Goal: Information Seeking & Learning: Learn about a topic

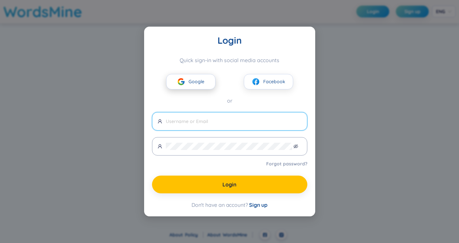
click at [175, 83] on button "Google" at bounding box center [190, 81] width 49 height 15
click at [176, 83] on button "Google" at bounding box center [190, 81] width 49 height 15
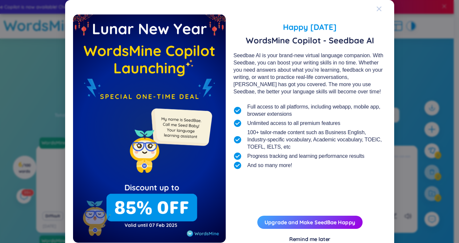
click at [377, 8] on icon "Close" at bounding box center [379, 8] width 5 height 5
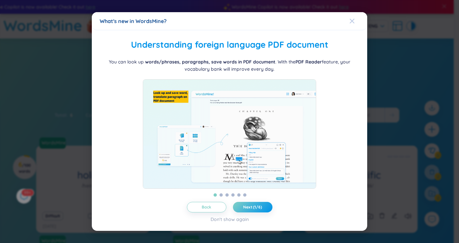
click at [352, 18] on icon "Close" at bounding box center [352, 20] width 5 height 5
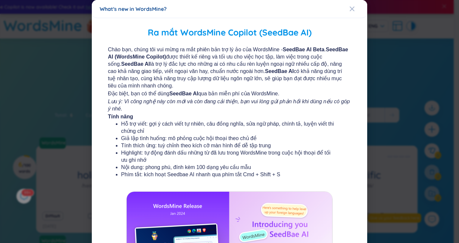
click at [345, 9] on div "What's new in WordsMine?" at bounding box center [230, 8] width 260 height 7
click at [350, 9] on icon "Close" at bounding box center [352, 9] width 5 height 5
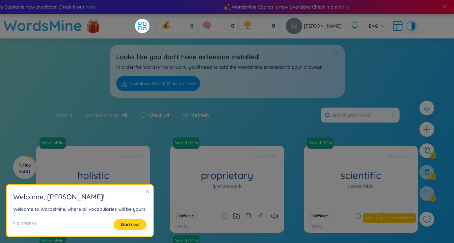
click at [131, 223] on span "Start now!" at bounding box center [129, 224] width 19 height 5
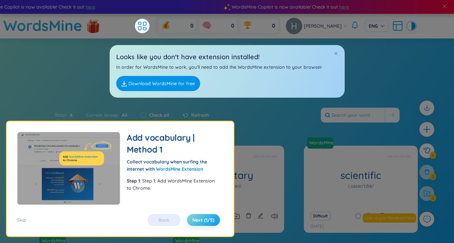
click at [192, 220] on span "Next (1/5)" at bounding box center [203, 220] width 22 height 7
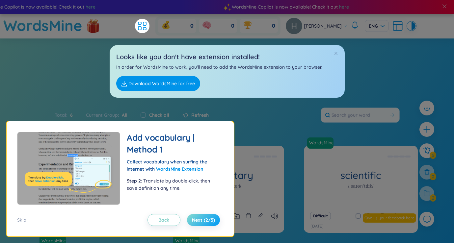
click at [192, 220] on span "Next (2/5)" at bounding box center [203, 220] width 23 height 7
click at [193, 220] on span "Next (2/5)" at bounding box center [203, 220] width 23 height 7
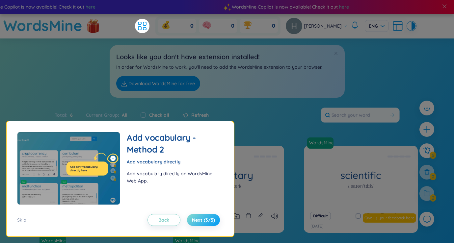
click at [193, 220] on span "Next (3/5)" at bounding box center [203, 220] width 23 height 7
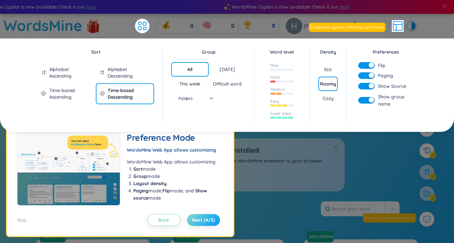
click at [193, 220] on span "Next (4/5)" at bounding box center [203, 220] width 23 height 7
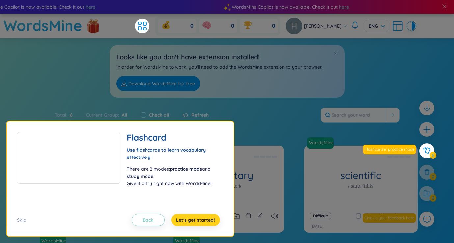
click at [193, 220] on span "Let's get started!" at bounding box center [195, 220] width 39 height 7
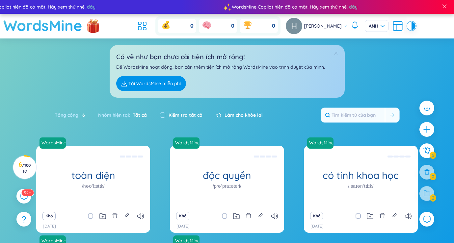
click at [30, 27] on font "WordsMine" at bounding box center [42, 25] width 79 height 18
click at [427, 131] on icon "cộng thêm" at bounding box center [426, 129] width 9 height 9
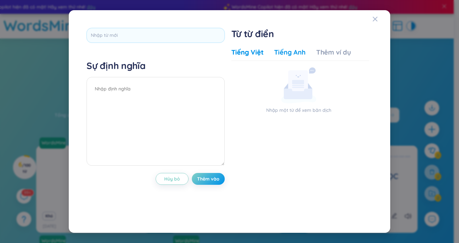
click at [292, 55] on font "Tiếng Anh" at bounding box center [290, 52] width 32 height 8
click at [419, 55] on div "Sự định nghĩa Hủy bỏ Thêm vào Từ từ điển Tiếng Việt Tiếng Anh Thêm ví dụ Nhập m…" at bounding box center [229, 121] width 459 height 243
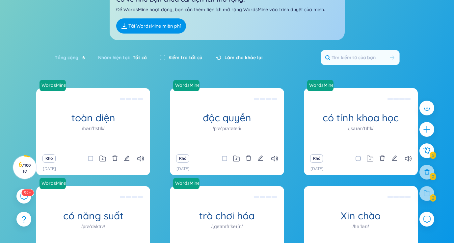
scroll to position [99, 0]
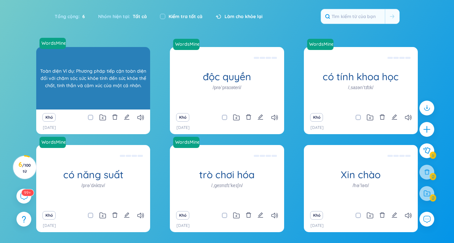
click at [115, 76] on div "WordsMine toàn diện /həʊˈlɪstɪk/ Toàn diện Ví dụ: Phương pháp tiếp cận toàn diệ…" at bounding box center [93, 78] width 114 height 63
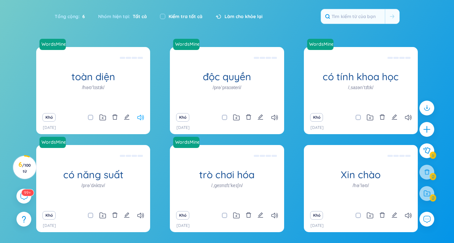
click at [141, 118] on icon at bounding box center [140, 118] width 7 height 6
click at [126, 117] on icon "biên tập" at bounding box center [127, 117] width 6 height 6
type textarea "Toàn diện Eg: The holistic approach to healthcare takes into account the physic…"
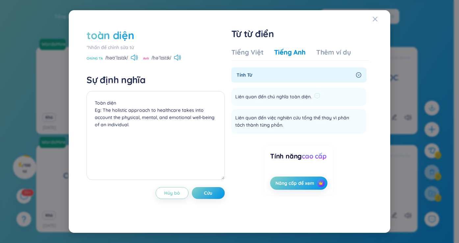
click at [308, 97] on font "Liên quan đến chủ nghĩa toàn diện." at bounding box center [273, 97] width 76 height 6
click at [330, 53] on font "Thêm ví dụ" at bounding box center [333, 52] width 35 height 8
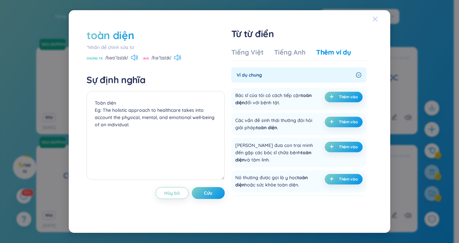
click at [375, 21] on icon "Đóng" at bounding box center [375, 18] width 5 height 5
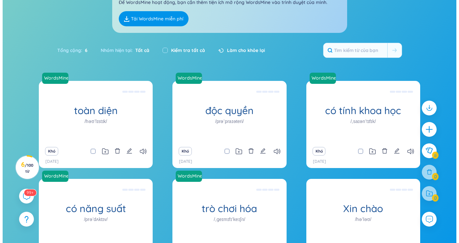
scroll to position [122, 0]
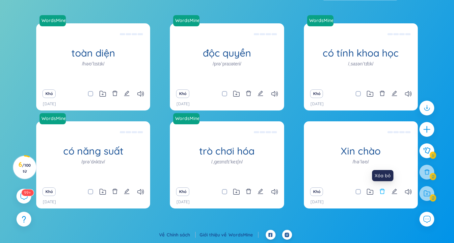
click at [380, 192] on icon "xóa bỏ" at bounding box center [382, 192] width 6 height 6
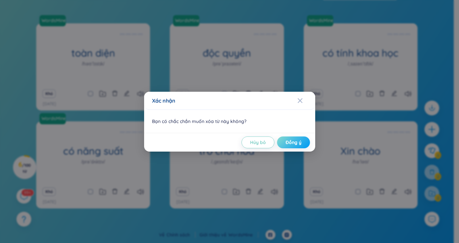
click at [294, 140] on font "Đồng ý" at bounding box center [294, 143] width 16 height 6
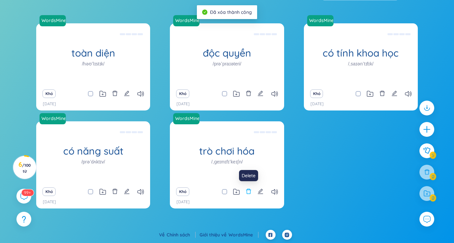
click at [248, 191] on icon "xóa bỏ" at bounding box center [249, 192] width 6 height 6
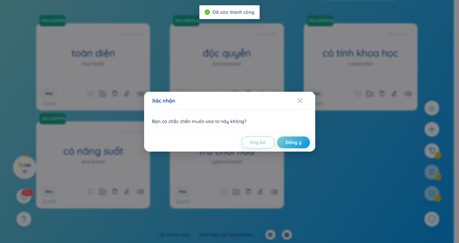
click at [286, 134] on div "Hủy bỏ Đồng ý" at bounding box center [229, 142] width 171 height 19
click at [286, 142] on font "Đồng ý" at bounding box center [294, 143] width 16 height 6
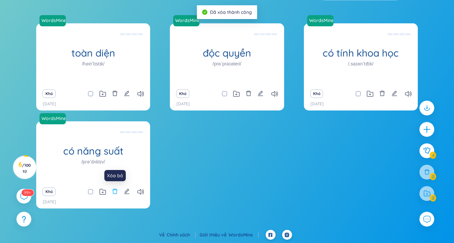
click at [112, 192] on icon "xóa bỏ" at bounding box center [115, 192] width 6 height 6
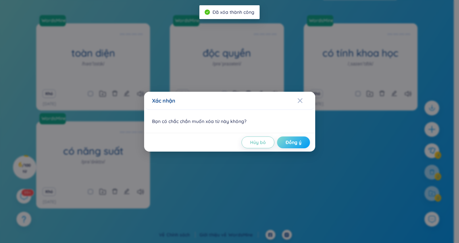
click at [292, 140] on font "Đồng ý" at bounding box center [294, 143] width 16 height 6
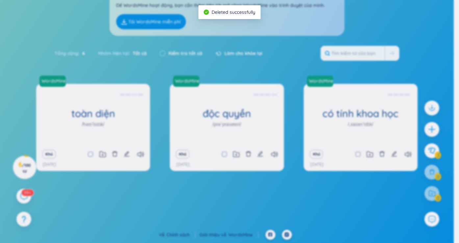
scroll to position [62, 0]
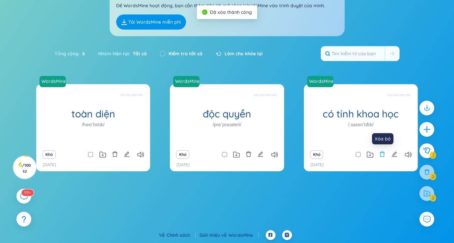
click at [382, 155] on icon "xóa bỏ" at bounding box center [382, 154] width 6 height 6
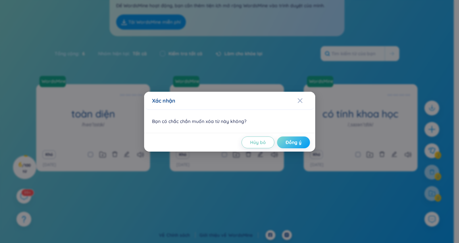
click at [294, 144] on font "Đồng ý" at bounding box center [294, 143] width 16 height 6
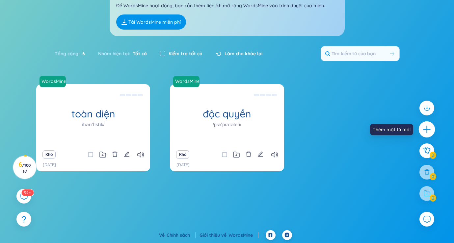
click at [427, 127] on icon "cộng thêm" at bounding box center [426, 129] width 1 height 7
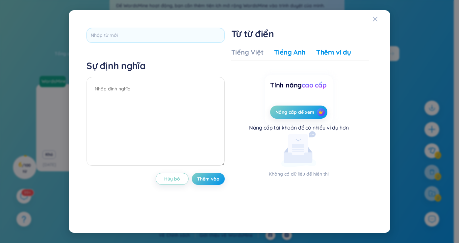
click at [291, 56] on font "Tiếng Anh" at bounding box center [290, 52] width 32 height 8
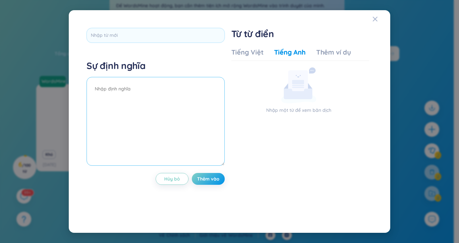
click at [151, 86] on textarea at bounding box center [156, 121] width 138 height 89
click at [99, 90] on textarea "qpplicant" at bounding box center [156, 121] width 138 height 89
click at [97, 90] on textarea "qpplicant" at bounding box center [156, 121] width 138 height 89
type textarea "applicant"
click at [212, 181] on font "Thêm vào" at bounding box center [208, 179] width 22 height 6
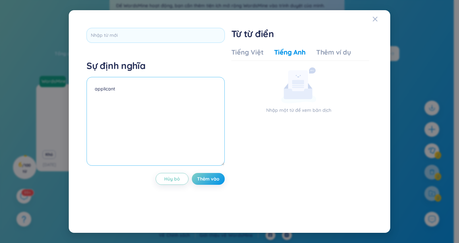
drag, startPoint x: 175, startPoint y: 90, endPoint x: 52, endPoint y: 94, distance: 123.2
click at [52, 94] on div "Sự định nghĩa applicant Hủy bỏ Thêm vào Từ từ điển Tiếng Việt Tiếng Anh Thêm ví…" at bounding box center [229, 121] width 459 height 243
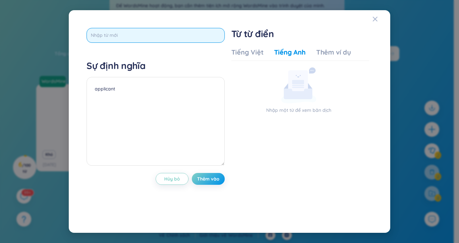
click at [139, 34] on input "text" at bounding box center [156, 35] width 138 height 15
paste input "applicant"
type input "applicant"
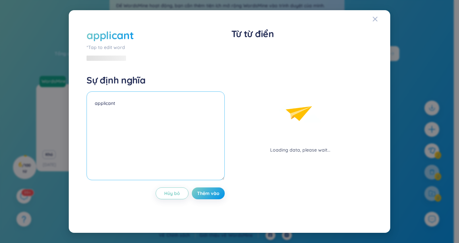
drag, startPoint x: 138, startPoint y: 89, endPoint x: 0, endPoint y: 105, distance: 138.5
click at [5, 103] on div "applicant *Tap to edit word Sự định nghĩa applicant Hủy bỏ Thêm vào Từ từ điển …" at bounding box center [229, 121] width 459 height 243
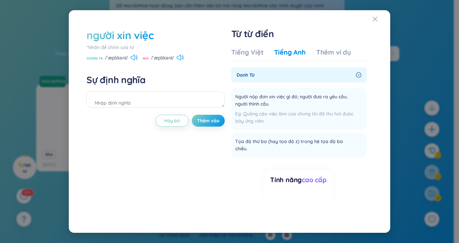
click at [201, 146] on div "người xin việc *Nhấn để chỉnh sửa từ CHÚNG TA /ˈæplɪkənt/ [GEOGRAPHIC_DATA] /ˈæ…" at bounding box center [156, 121] width 138 height 187
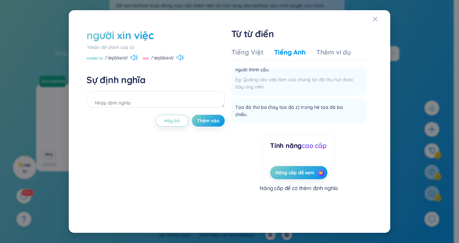
scroll to position [35, 0]
click at [202, 121] on font "Thêm vào" at bounding box center [208, 121] width 22 height 6
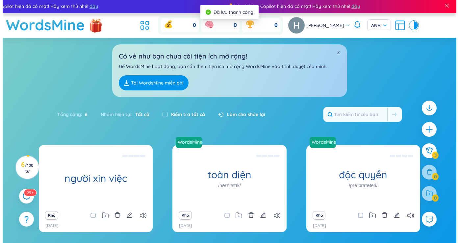
scroll to position [0, 0]
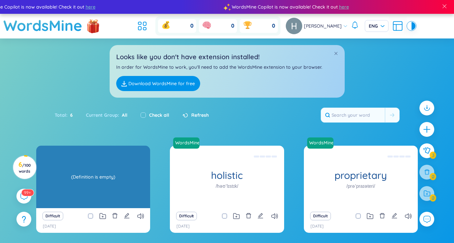
click at [107, 175] on div "(Definition is empty)" at bounding box center [92, 176] width 107 height 59
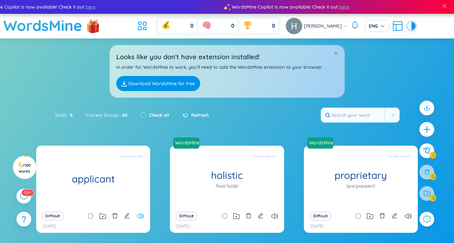
click at [140, 215] on icon at bounding box center [140, 217] width 7 height 6
click at [128, 215] on icon "edit" at bounding box center [127, 216] width 6 height 6
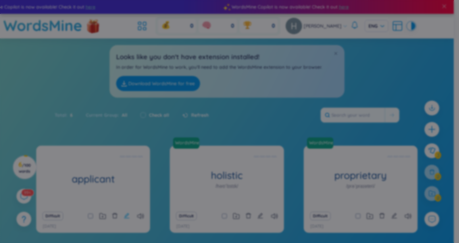
scroll to position [28, 0]
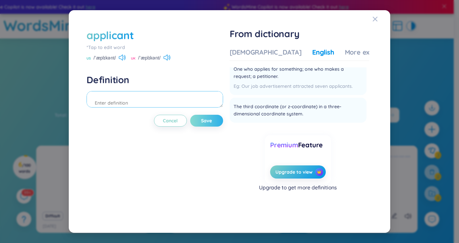
click at [137, 103] on textarea at bounding box center [155, 99] width 136 height 16
click at [234, 55] on div "[DEMOGRAPHIC_DATA]" at bounding box center [266, 52] width 72 height 9
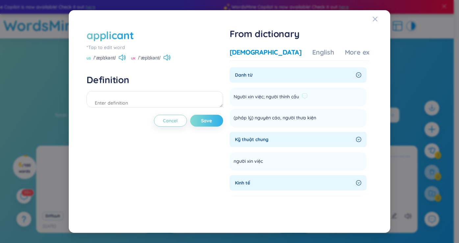
click at [314, 95] on li "Người xin việc; người thỉnh cầu Add" at bounding box center [298, 97] width 137 height 18
click at [404, 88] on div "applicant *Tap to edit word US /ˈæplɪkənt/ [GEOGRAPHIC_DATA] /ˈæplɪkənt/ Defini…" at bounding box center [229, 121] width 459 height 243
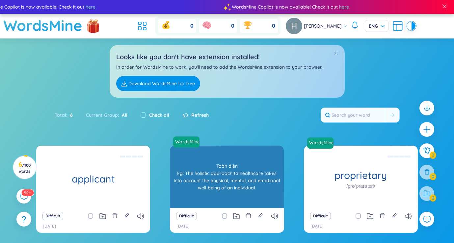
click at [220, 176] on h1 "holistic" at bounding box center [227, 176] width 114 height 12
click at [237, 179] on div "Toàn diện Eg: The holistic approach to healthcare takes into account the physic…" at bounding box center [226, 176] width 107 height 59
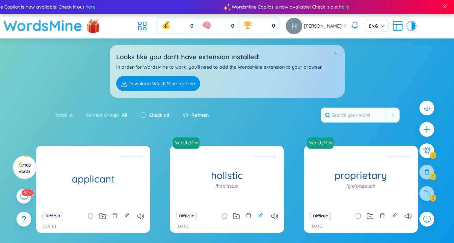
click at [259, 213] on icon "edit" at bounding box center [260, 216] width 6 height 6
type textarea "Toàn diện Eg: The holistic approach to healthcare takes into account the physic…"
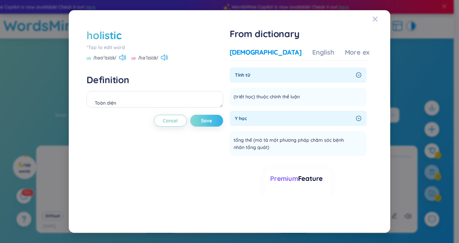
scroll to position [28, 0]
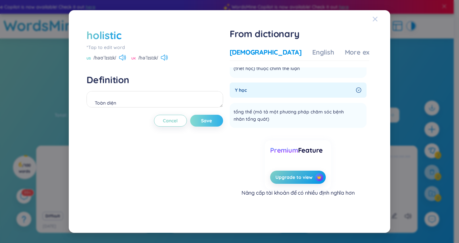
click at [377, 20] on icon "Close" at bounding box center [375, 19] width 5 height 5
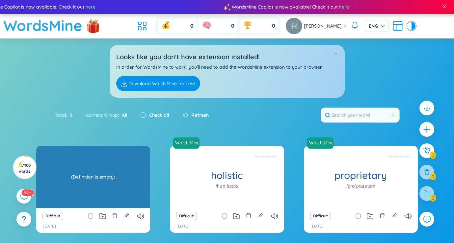
click at [79, 176] on div "(Definition is empty)" at bounding box center [92, 176] width 107 height 59
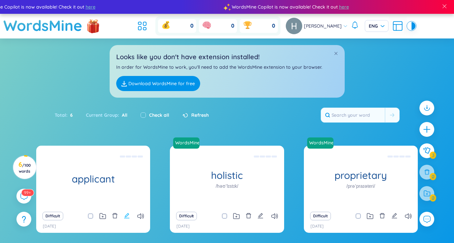
click at [125, 215] on icon "edit" at bounding box center [127, 216] width 6 height 6
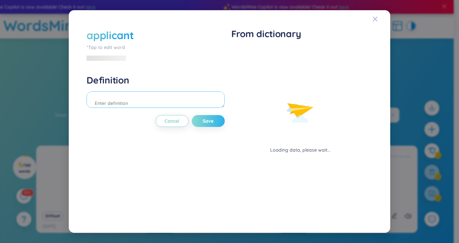
click at [136, 101] on textarea at bounding box center [156, 99] width 138 height 16
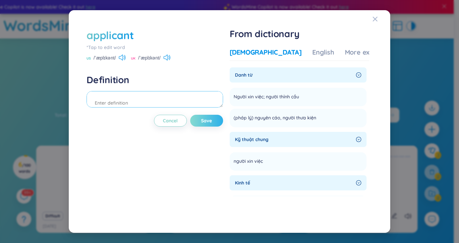
type textarea "u"
type textarea "ư"
click at [208, 122] on span "Save" at bounding box center [206, 120] width 11 height 7
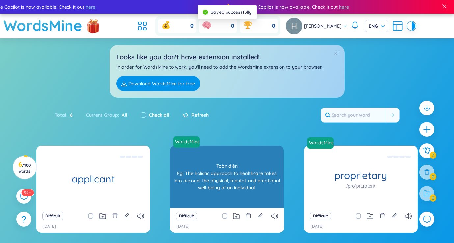
click at [224, 183] on div "Toàn diện Eg: The holistic approach to healthcare takes into account the physic…" at bounding box center [226, 176] width 107 height 59
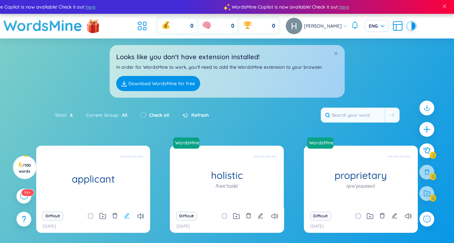
click at [126, 217] on icon "edit" at bounding box center [127, 216] width 6 height 6
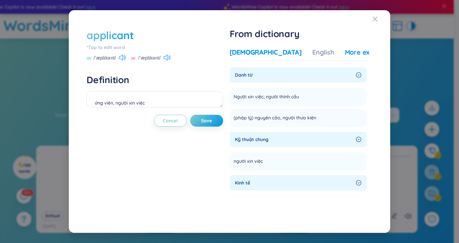
click at [345, 55] on div "More examples" at bounding box center [369, 52] width 48 height 9
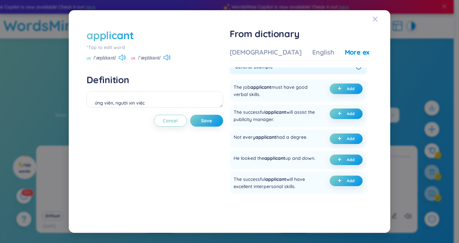
scroll to position [0, 0]
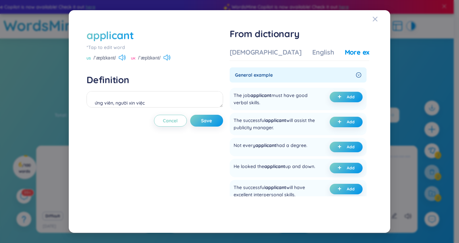
click at [414, 79] on div "applicant *Tap to edit word US /ˈæplɪkənt/ [GEOGRAPHIC_DATA] /ˈæplɪkənt/ Defini…" at bounding box center [229, 121] width 459 height 243
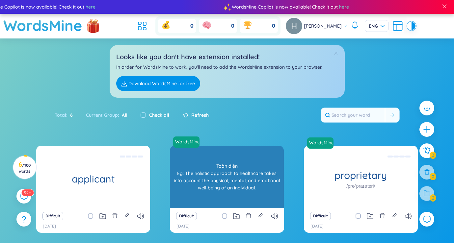
click at [228, 170] on div "holistic /həʊˈlɪstɪk/ Toàn diện Eg: The holistic approach to healthcare takes i…" at bounding box center [227, 177] width 114 height 63
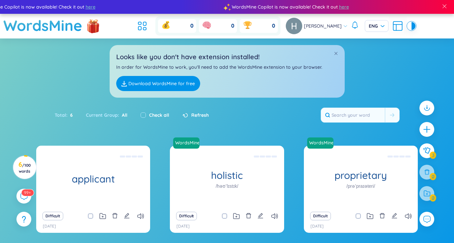
click at [261, 217] on icon "edit" at bounding box center [260, 216] width 6 height 6
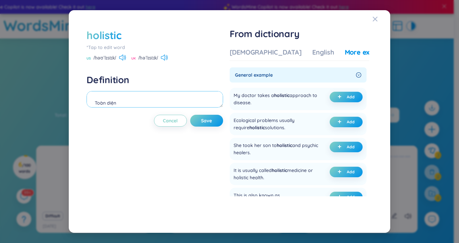
click at [192, 106] on textarea "Toàn diện Eg: The holistic approach to healthcare takes into account the physic…" at bounding box center [155, 99] width 136 height 16
click at [396, 82] on div "holistic *Tap to edit word US /həʊˈlɪstɪk/ UK /həˈlɪstɪk/ Definition Toàn diện …" at bounding box center [229, 121] width 459 height 243
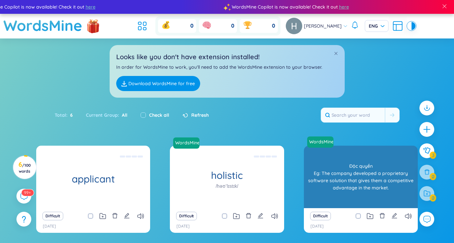
click at [330, 178] on div "Độc quyền Eg: The company developed a proprietary software solution that gives …" at bounding box center [360, 176] width 107 height 59
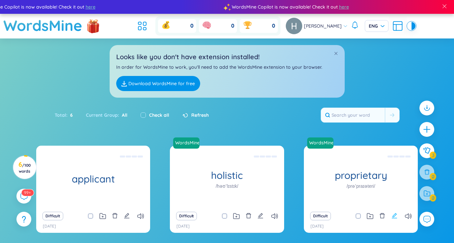
click at [394, 214] on icon "edit" at bounding box center [394, 216] width 6 height 6
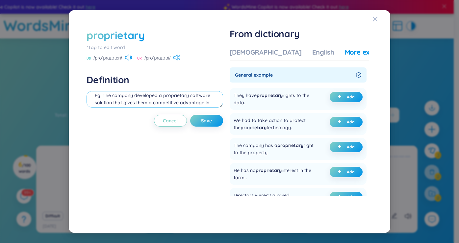
scroll to position [12, 0]
click at [373, 21] on icon "Close" at bounding box center [375, 18] width 5 height 5
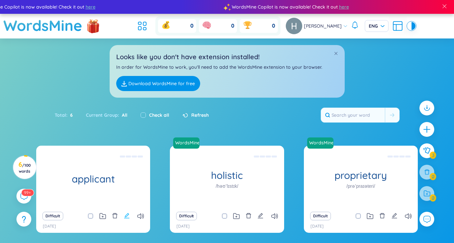
click at [125, 216] on icon "edit" at bounding box center [126, 215] width 5 height 5
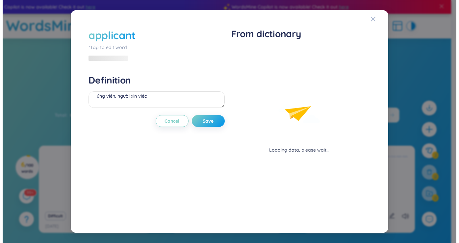
scroll to position [7, 0]
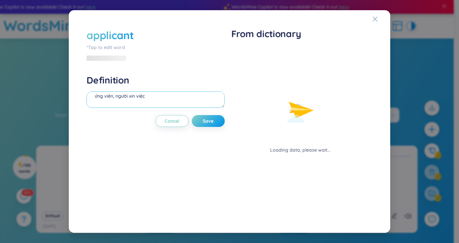
click at [166, 101] on textarea "ứng viên, người xin việc" at bounding box center [156, 99] width 138 height 16
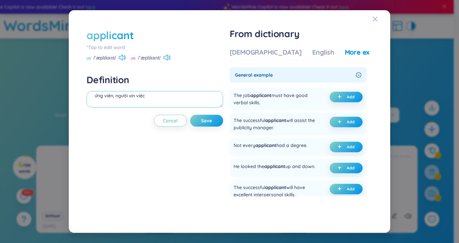
click at [124, 101] on textarea "ứng viên, người xin việc" at bounding box center [155, 99] width 136 height 16
click at [121, 103] on textarea "ứng viên, người xin việc" at bounding box center [155, 99] width 136 height 16
click at [168, 96] on textarea "ứng viên, người xin việc" at bounding box center [155, 99] width 136 height 16
click at [350, 97] on span "Add" at bounding box center [351, 96] width 8 height 5
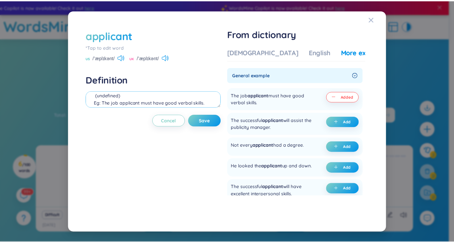
scroll to position [29, 0]
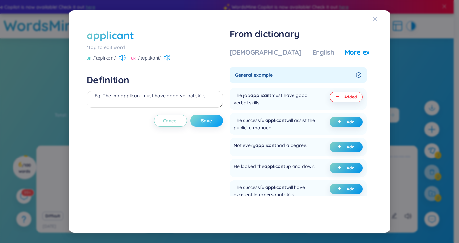
click at [201, 122] on button "Save" at bounding box center [206, 121] width 33 height 12
type textarea "ứng viên, người xin việc (undefined) Eg: The job applicant must have good verba…"
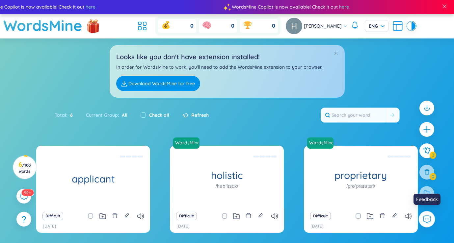
click at [429, 221] on icon at bounding box center [426, 219] width 9 height 9
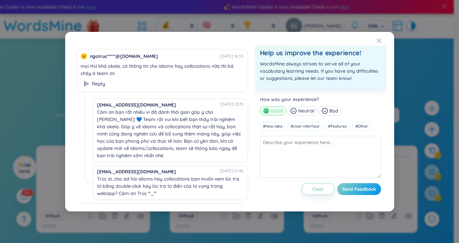
click at [405, 82] on div "ngotruc*****@[DOMAIN_NAME] [DATE] 16:55 mọi thứ khá okela, có thông tin cho idi…" at bounding box center [229, 121] width 459 height 243
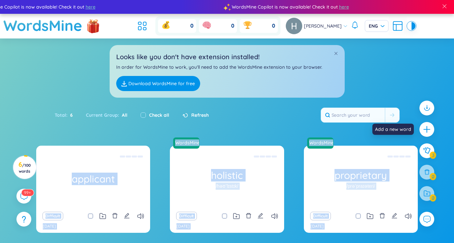
click at [454, 97] on html "WordsMine Copilot is now available! Check it out here WordsMine Copilot is now …" at bounding box center [227, 121] width 454 height 243
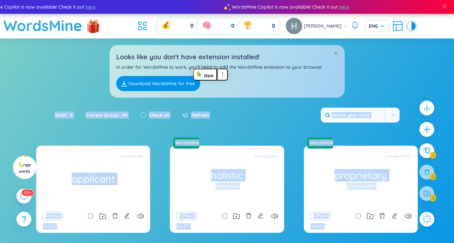
click at [394, 130] on div "Total : 6 Current Group : All Check all Refresh" at bounding box center [227, 118] width 411 height 28
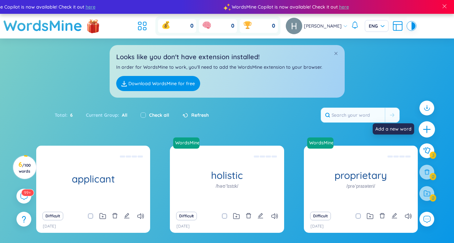
click at [424, 126] on icon "plus" at bounding box center [426, 129] width 9 height 9
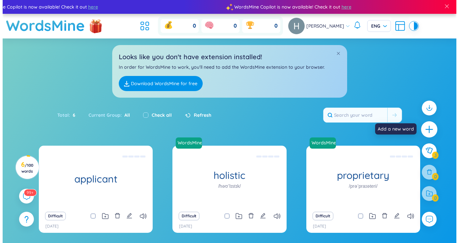
scroll to position [7, 0]
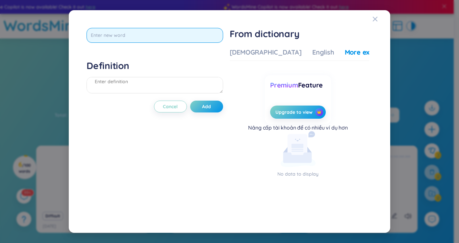
click at [129, 37] on input "text" at bounding box center [155, 35] width 136 height 15
type input "meet"
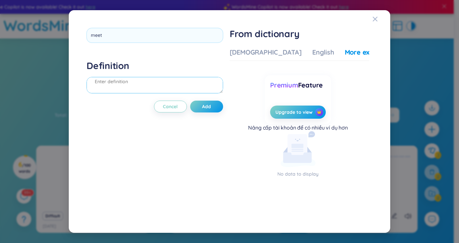
click at [190, 90] on div "Definition" at bounding box center [155, 78] width 136 height 36
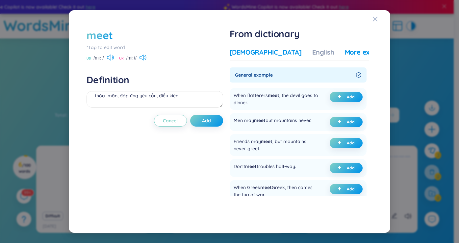
click at [260, 48] on div "[DEMOGRAPHIC_DATA]" at bounding box center [266, 52] width 72 height 9
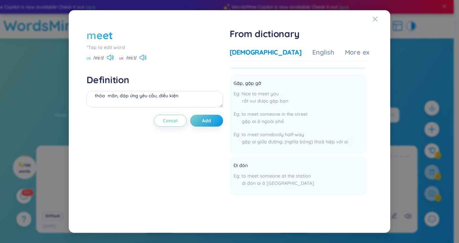
scroll to position [0, 0]
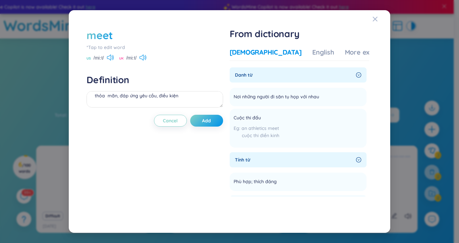
click at [356, 74] on icon "right-circle" at bounding box center [358, 74] width 5 height 5
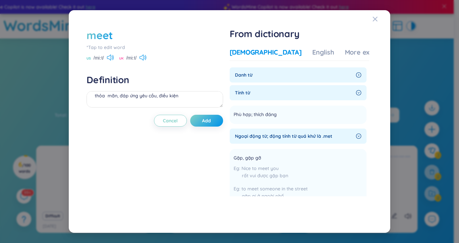
click at [353, 135] on div "Ngoại động từ; động tính từ quá khứ là .met" at bounding box center [298, 136] width 137 height 15
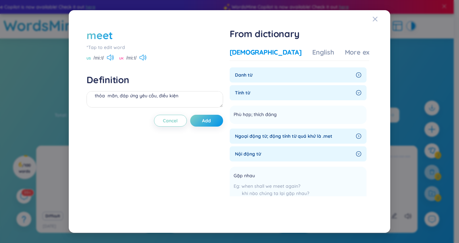
click at [353, 96] on div "Tính từ" at bounding box center [298, 92] width 137 height 15
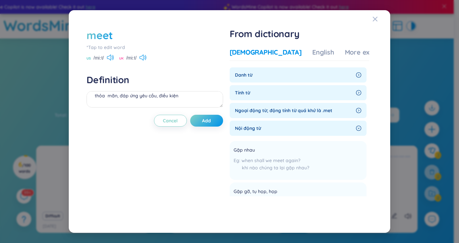
click at [357, 129] on icon "right-circle" at bounding box center [358, 128] width 5 height 5
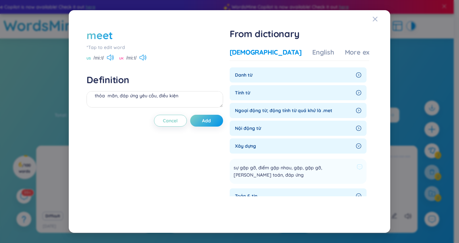
scroll to position [66, 0]
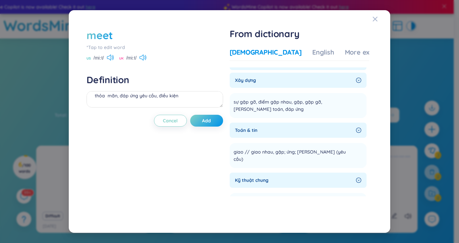
click at [355, 134] on div "Toán & tin" at bounding box center [298, 130] width 137 height 15
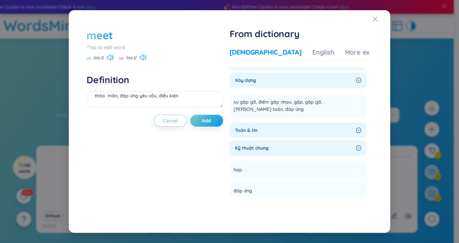
click at [350, 81] on span "Xây dựng" at bounding box center [294, 80] width 118 height 7
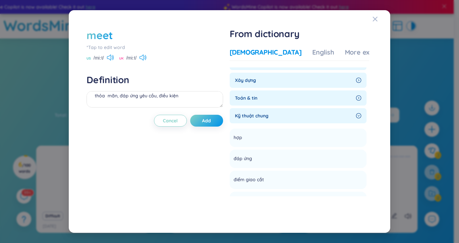
click at [353, 117] on div "Kỹ thuật chung" at bounding box center [298, 115] width 137 height 15
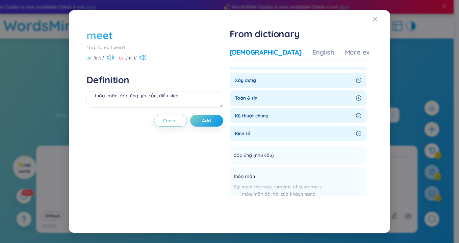
click at [359, 135] on icon "right-circle" at bounding box center [358, 133] width 5 height 5
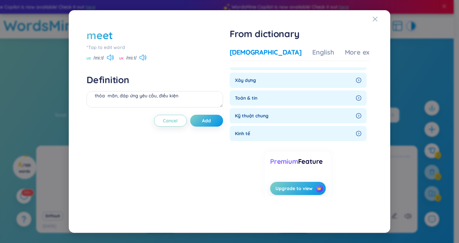
scroll to position [0, 0]
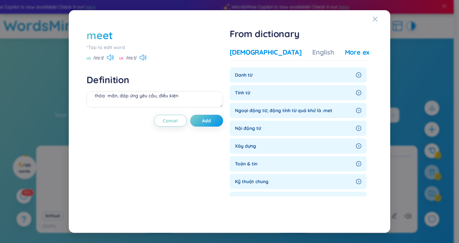
click at [345, 56] on div "More examples" at bounding box center [369, 52] width 48 height 9
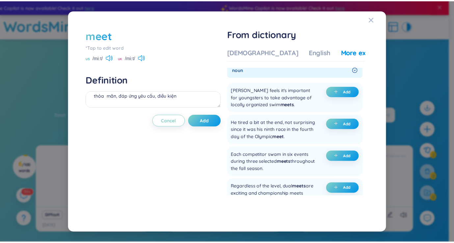
scroll to position [263, 0]
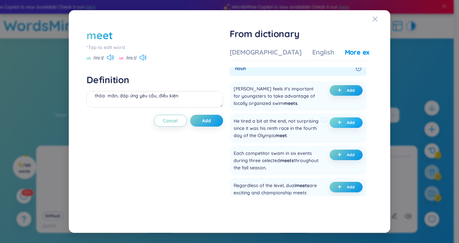
click at [345, 126] on button "Add" at bounding box center [346, 122] width 33 height 11
click at [214, 124] on button "Add" at bounding box center [206, 121] width 33 height 12
type textarea "thỏa mãn, đáp ứng yêu cầu, điều kiện (undefined) Eg: He tired a bit at the end,…"
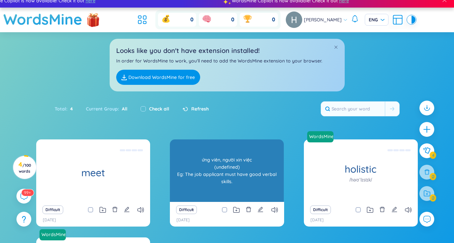
scroll to position [0, 0]
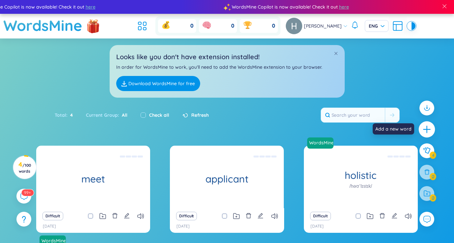
click at [427, 123] on div at bounding box center [427, 129] width 16 height 16
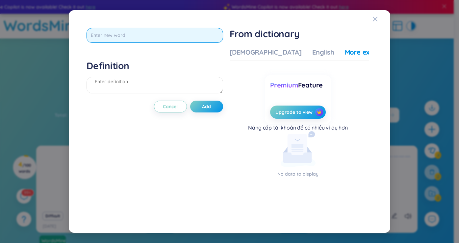
click at [204, 40] on input "text" at bounding box center [155, 35] width 136 height 15
type input "qualified"
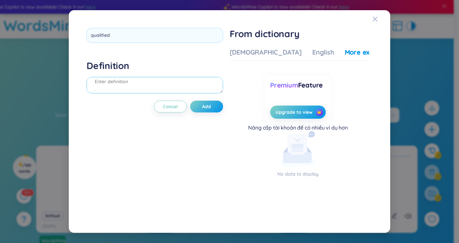
click at [180, 91] on textarea at bounding box center [155, 85] width 136 height 16
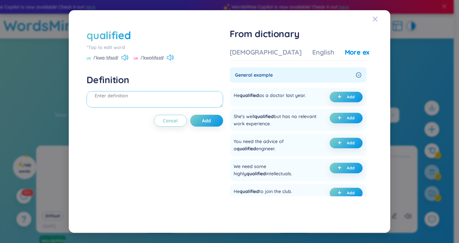
type textarea "d"
click at [123, 58] on icon at bounding box center [124, 58] width 7 height 6
click at [260, 60] on div "Vietnamese English More examples" at bounding box center [311, 54] width 163 height 13
click at [259, 56] on div "[DEMOGRAPHIC_DATA]" at bounding box center [266, 52] width 72 height 9
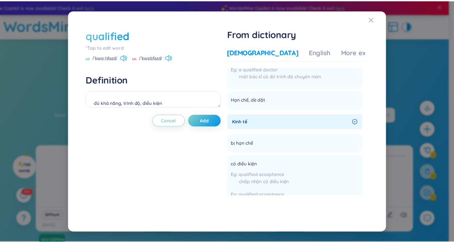
scroll to position [66, 0]
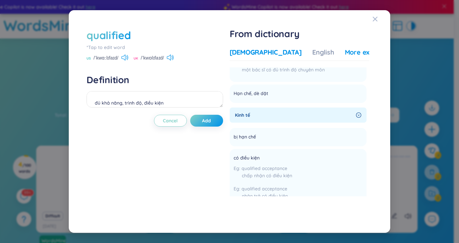
click at [345, 56] on div "More examples" at bounding box center [369, 52] width 48 height 9
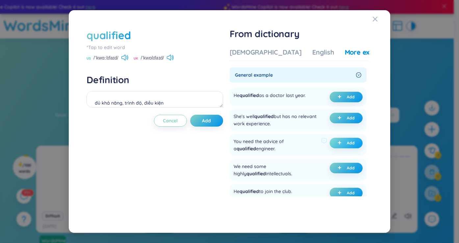
click at [344, 142] on button "Add" at bounding box center [346, 143] width 33 height 11
click at [209, 123] on span "Add" at bounding box center [206, 120] width 9 height 7
type textarea "đủ khả năng, trình độ, điều kiện (undefined) Eg: You need the advice of a quali…"
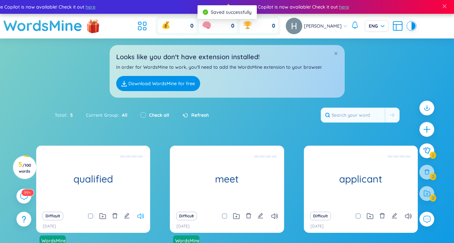
click at [139, 217] on icon at bounding box center [140, 217] width 7 height 6
click at [137, 217] on icon at bounding box center [140, 217] width 7 height 6
click at [278, 216] on div "Difficult" at bounding box center [226, 216] width 107 height 9
click at [277, 216] on icon at bounding box center [274, 217] width 7 height 6
click at [142, 217] on icon at bounding box center [140, 217] width 7 height 6
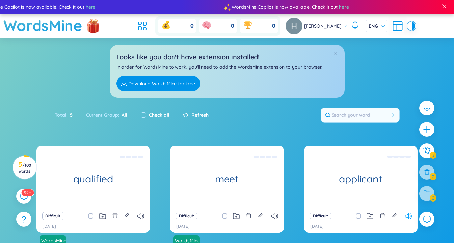
click at [410, 216] on icon at bounding box center [408, 217] width 7 height 6
click at [407, 216] on icon at bounding box center [408, 217] width 7 height 6
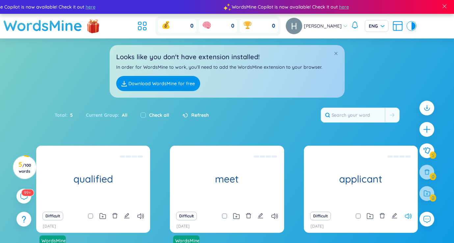
click at [407, 216] on icon at bounding box center [408, 217] width 7 height 6
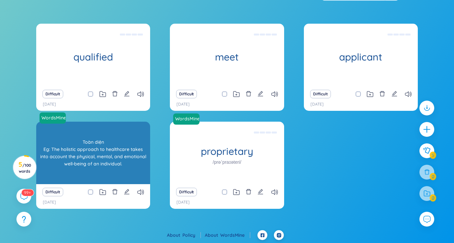
scroll to position [122, 0]
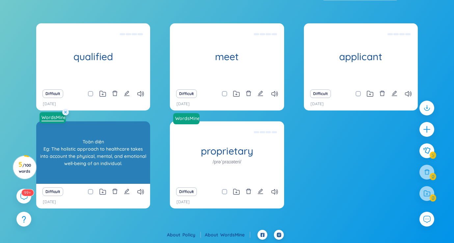
click at [56, 118] on link "WordsMine" at bounding box center [53, 117] width 28 height 7
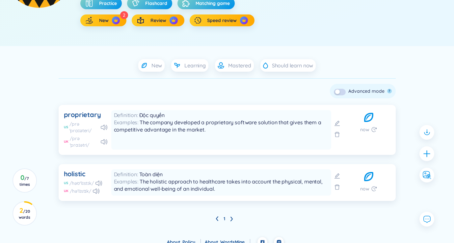
scroll to position [133, 0]
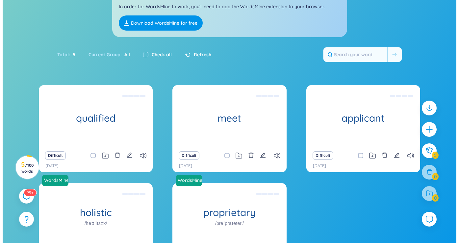
scroll to position [63, 0]
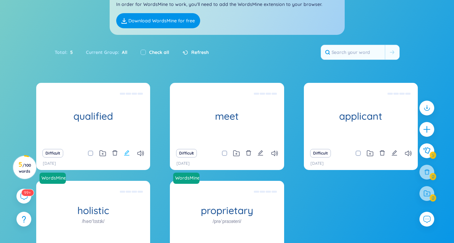
click at [124, 150] on icon "edit" at bounding box center [127, 153] width 6 height 6
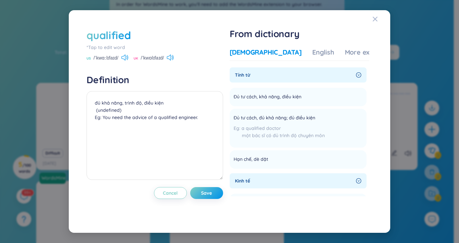
click at [116, 49] on div "*Tap to edit word" at bounding box center [155, 47] width 136 height 7
click at [108, 49] on div "qualified *Tap to edit word US /ˈkwɑːlɪfaɪd/ UK /ˈkwɒlɪfaɪd/" at bounding box center [155, 45] width 136 height 34
click at [100, 46] on div "*Tap to edit word" at bounding box center [155, 47] width 136 height 7
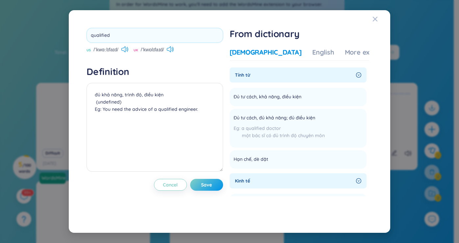
click at [103, 52] on div "qualified US /ˈkwɑːlɪfaɪd/ UK /ˈkwɒlɪfaɪd/" at bounding box center [155, 40] width 136 height 25
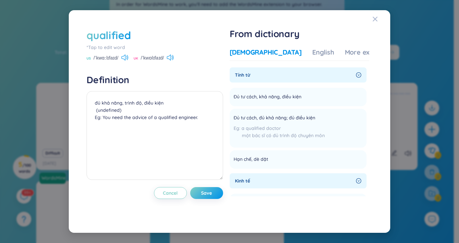
click at [110, 60] on span "/ˈkwɑːlɪfaɪd/" at bounding box center [105, 57] width 25 height 7
click at [312, 51] on div "English" at bounding box center [323, 52] width 22 height 9
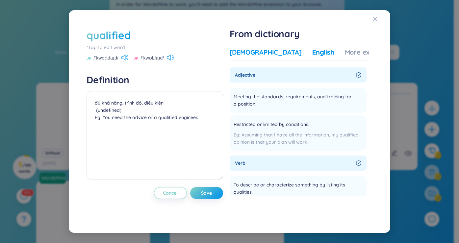
click at [256, 53] on div "[DEMOGRAPHIC_DATA]" at bounding box center [266, 52] width 72 height 9
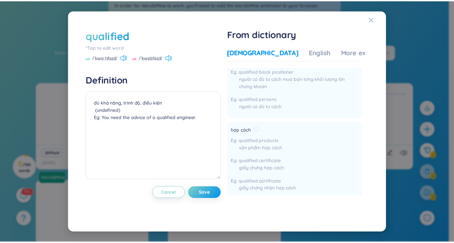
scroll to position [402, 0]
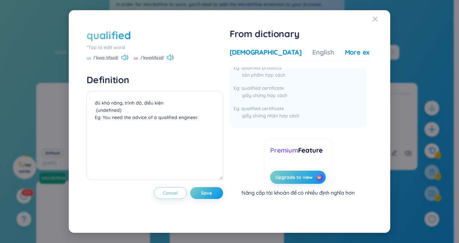
click at [345, 52] on div "More examples" at bounding box center [369, 52] width 48 height 9
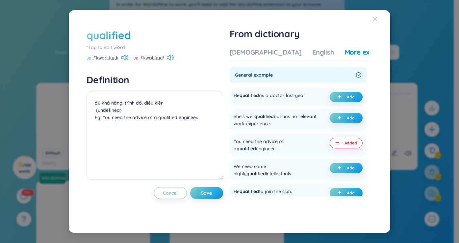
click at [376, 18] on icon "Close" at bounding box center [375, 19] width 5 height 5
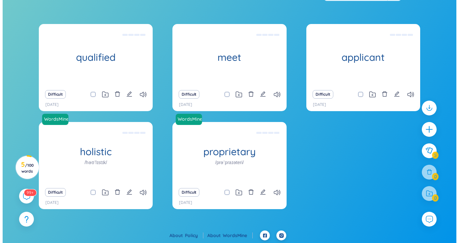
scroll to position [122, 0]
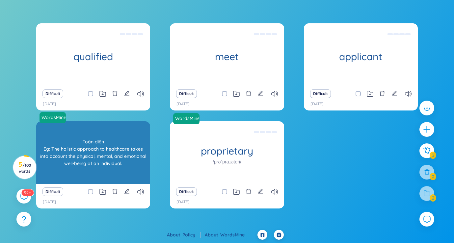
click at [85, 156] on h1 "holistic" at bounding box center [93, 151] width 114 height 12
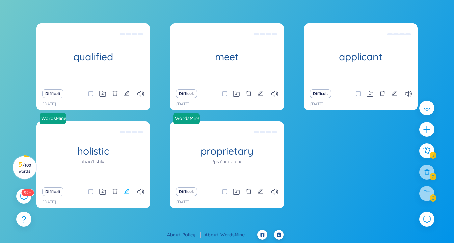
click at [124, 195] on button at bounding box center [127, 191] width 6 height 9
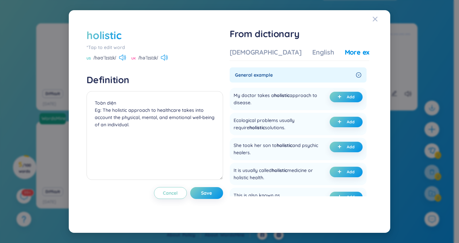
click at [106, 46] on div "*Tap to edit word" at bounding box center [155, 47] width 136 height 7
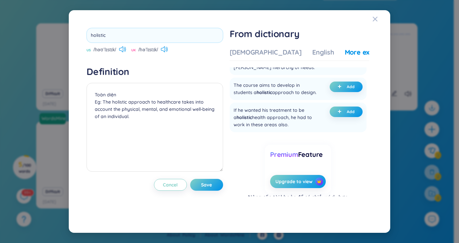
scroll to position [229, 0]
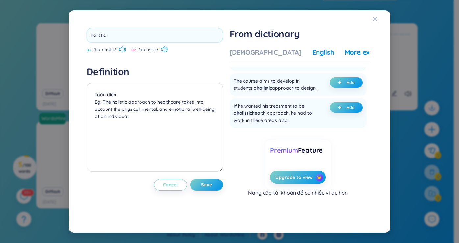
click at [312, 49] on div "English" at bounding box center [323, 52] width 22 height 9
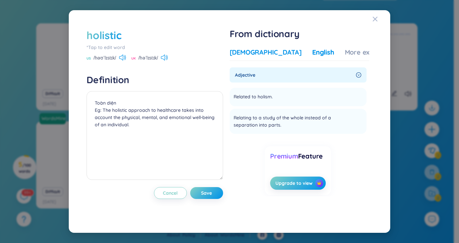
click at [251, 49] on div "[DEMOGRAPHIC_DATA]" at bounding box center [266, 52] width 72 height 9
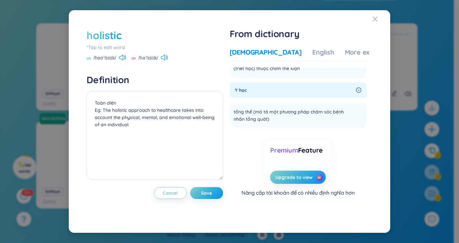
scroll to position [0, 0]
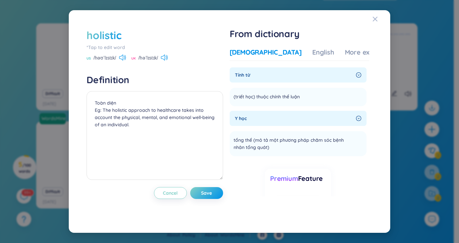
click at [370, 21] on div "holistic *Tap to edit word US /həʊˈlɪstɪk/ UK /həˈlɪstɪk/ Definition Toàn diện …" at bounding box center [230, 121] width 306 height 207
click at [373, 16] on icon "Close" at bounding box center [375, 18] width 5 height 5
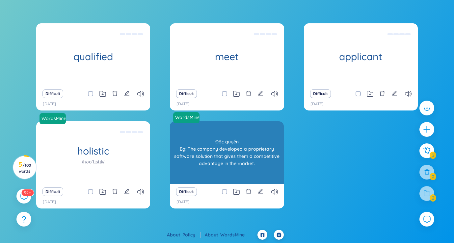
click at [224, 158] on div "proprietary /prəˈpraɪəteri/" at bounding box center [227, 152] width 114 height 63
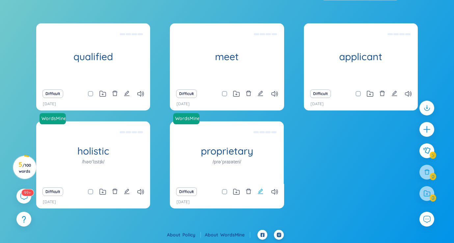
click at [261, 192] on icon "edit" at bounding box center [260, 192] width 6 height 6
type textarea "Độc quyền Eg: The company developed a proprietary software solution that gives …"
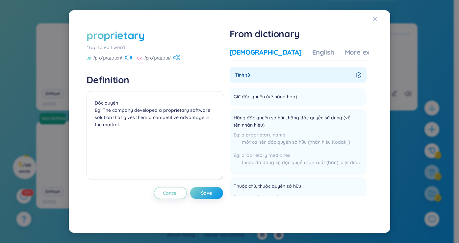
click at [115, 60] on span "/prəˈpraɪəteri/" at bounding box center [107, 57] width 29 height 7
click at [129, 59] on icon at bounding box center [127, 58] width 4 height 6
click at [179, 58] on icon at bounding box center [176, 58] width 7 height 6
click at [127, 59] on icon at bounding box center [128, 58] width 7 height 6
click at [418, 59] on div "proprietary *Tap to edit word US /prəˈpraɪəteri/ UK /prəˈpraɪətri/ Definition Đ…" at bounding box center [229, 121] width 459 height 243
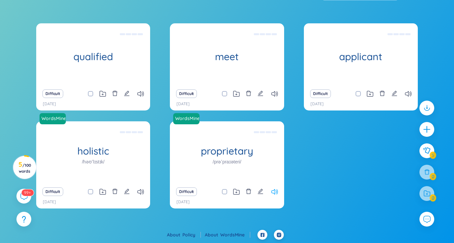
click at [273, 193] on icon at bounding box center [274, 192] width 7 height 6
click at [430, 128] on icon "plus" at bounding box center [426, 129] width 9 height 9
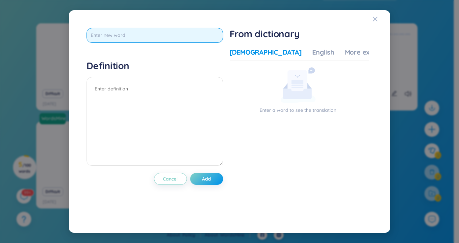
click at [161, 37] on input "text" at bounding box center [155, 35] width 136 height 15
type input "candidate"
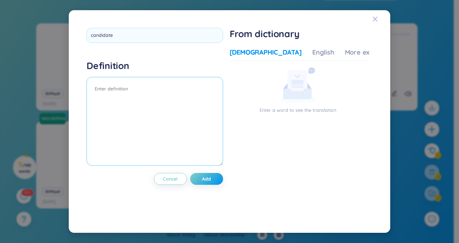
click at [167, 80] on div "Definition" at bounding box center [155, 114] width 136 height 108
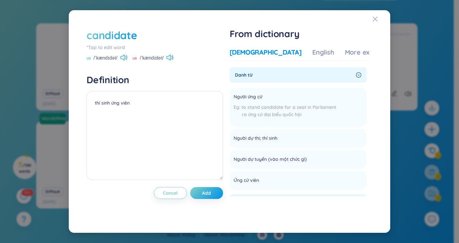
click at [272, 73] on span "Danh từ" at bounding box center [294, 74] width 118 height 7
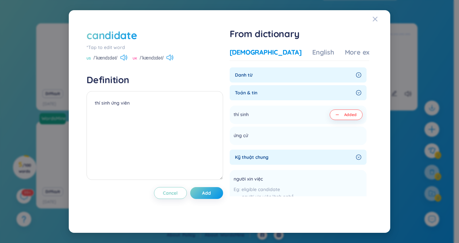
click at [272, 73] on span "Danh từ" at bounding box center [294, 74] width 118 height 7
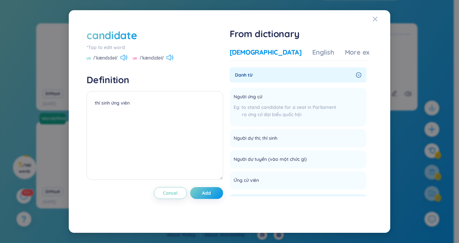
click at [272, 73] on span "Danh từ" at bounding box center [294, 74] width 118 height 7
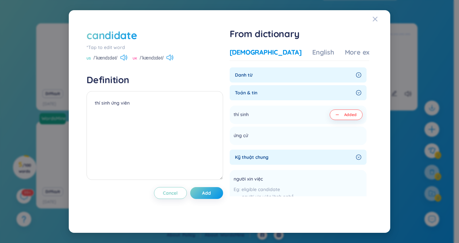
click at [272, 73] on span "Danh từ" at bounding box center [294, 74] width 118 height 7
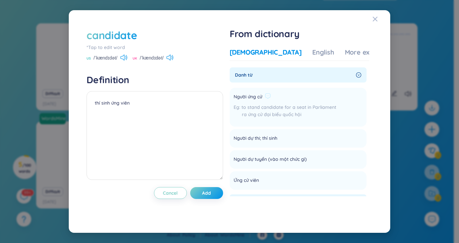
click at [289, 108] on span "to stand candidate for a seat in Parliament" at bounding box center [289, 107] width 95 height 6
click at [268, 94] on icon at bounding box center [268, 96] width 6 height 6
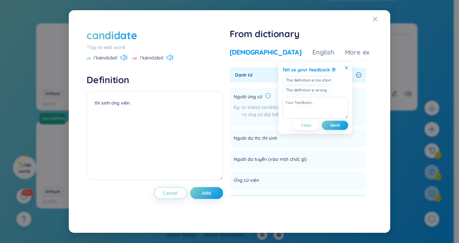
click at [345, 68] on icon at bounding box center [346, 67] width 3 height 3
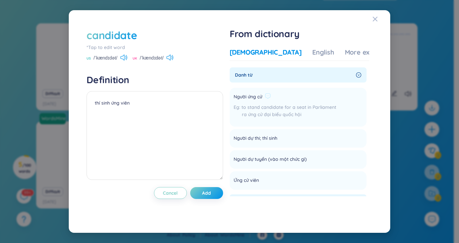
click at [290, 116] on div "ra ứng cử đại biểu quốc hội" at bounding box center [285, 114] width 103 height 7
click at [283, 137] on icon at bounding box center [283, 138] width 6 height 6
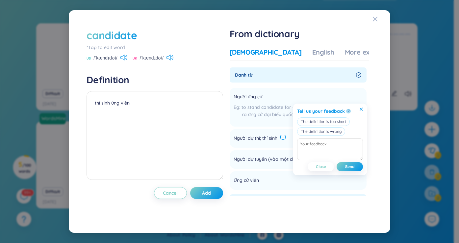
click at [363, 110] on icon at bounding box center [361, 109] width 3 height 3
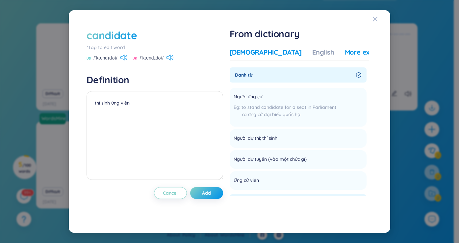
click at [345, 49] on div "More examples" at bounding box center [369, 52] width 48 height 9
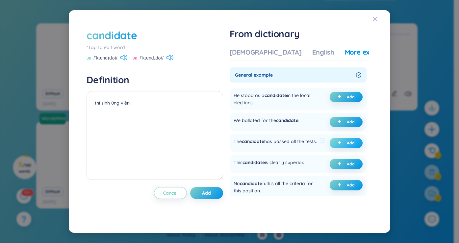
click at [347, 142] on span "Add" at bounding box center [351, 143] width 8 height 5
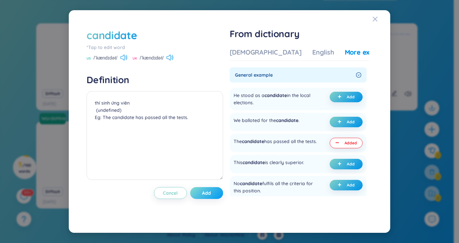
click at [198, 195] on button "Add" at bounding box center [206, 193] width 33 height 12
type textarea "thí sinh ứng viên (undefined) Eg: The candidate has passed all the tests."
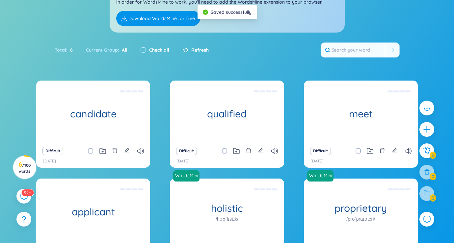
scroll to position [66, 0]
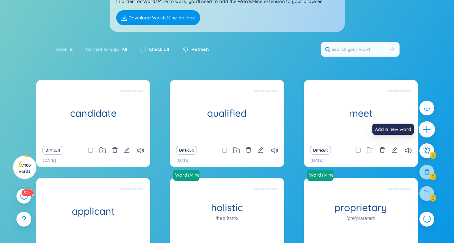
click at [423, 128] on icon "plus" at bounding box center [426, 129] width 9 height 9
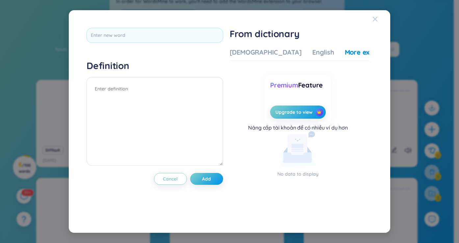
click at [375, 20] on icon "Close" at bounding box center [375, 18] width 5 height 5
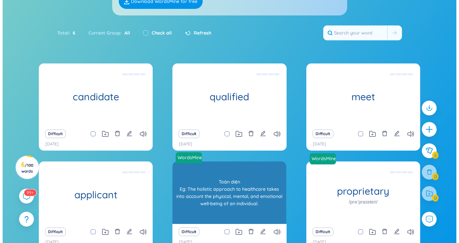
scroll to position [122, 0]
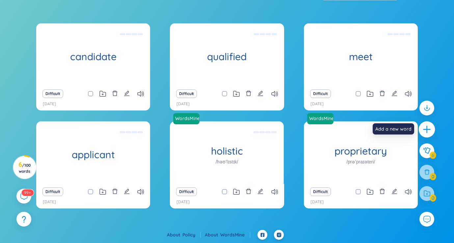
click at [426, 125] on icon "plus" at bounding box center [426, 129] width 9 height 9
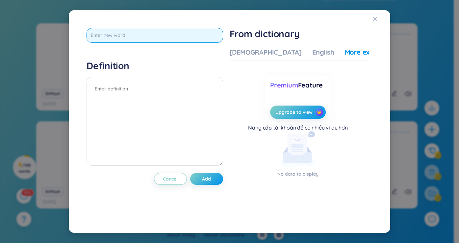
click at [200, 36] on input "text" at bounding box center [155, 35] width 136 height 15
type input "confidence"
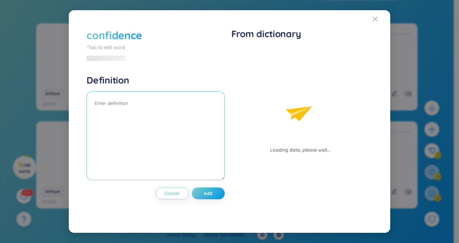
click at [186, 84] on div "Definition" at bounding box center [156, 128] width 138 height 108
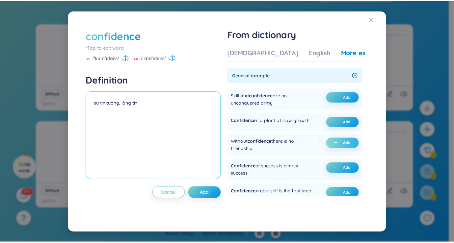
scroll to position [33, 0]
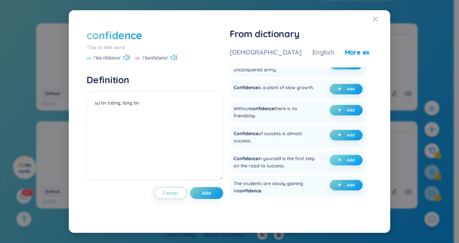
click at [341, 166] on button "Add" at bounding box center [346, 160] width 33 height 11
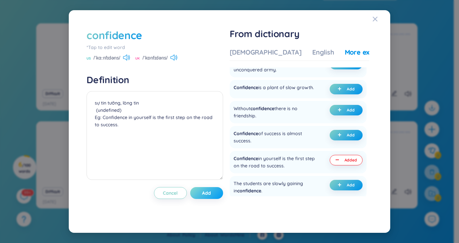
click at [206, 197] on button "Add" at bounding box center [206, 193] width 33 height 12
type textarea "sự tin tưởng, lòng tin (undefined) Eg: Confidence in yourself is the first step…"
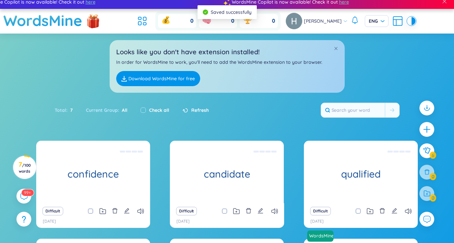
scroll to position [0, 0]
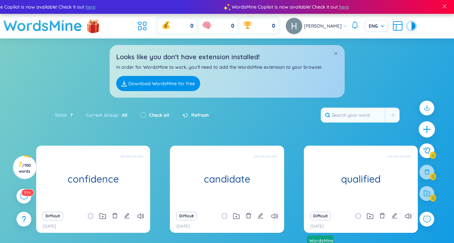
click at [428, 127] on icon "plus" at bounding box center [426, 129] width 9 height 9
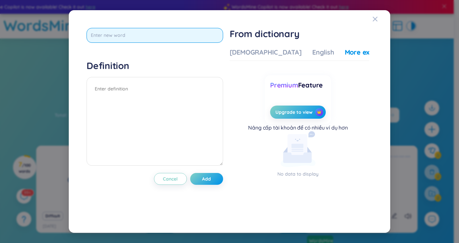
click at [154, 33] on input "text" at bounding box center [155, 35] width 136 height 15
type input "highly"
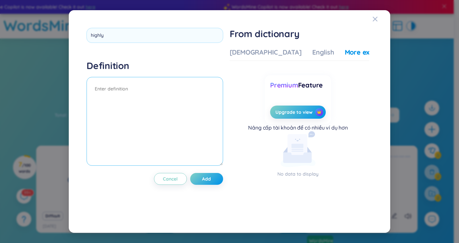
click at [161, 88] on div "Definition" at bounding box center [155, 114] width 136 height 108
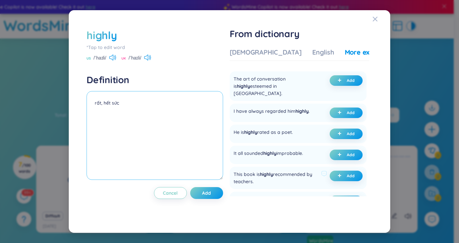
scroll to position [33, 0]
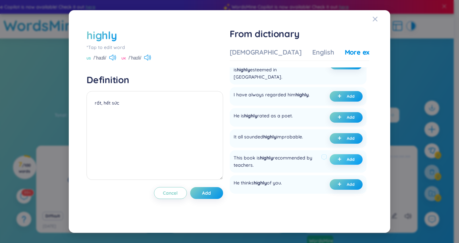
click at [344, 154] on button "Add" at bounding box center [346, 159] width 33 height 11
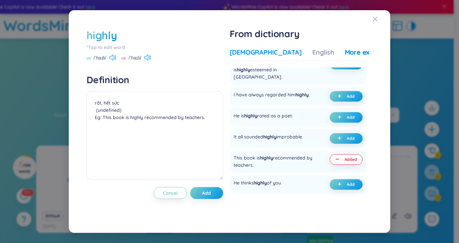
click at [239, 53] on div "[DEMOGRAPHIC_DATA]" at bounding box center [266, 52] width 72 height 9
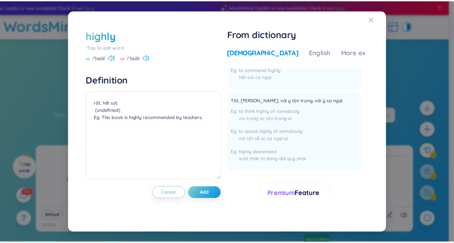
scroll to position [0, 0]
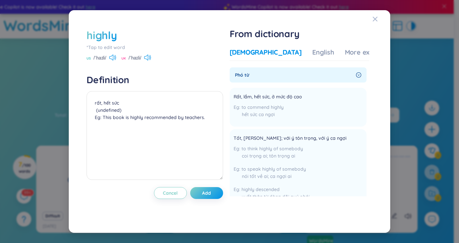
click at [297, 78] on span "Phó từ" at bounding box center [294, 74] width 118 height 7
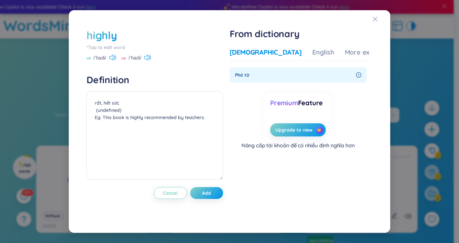
click at [297, 78] on span "Phó từ" at bounding box center [294, 74] width 118 height 7
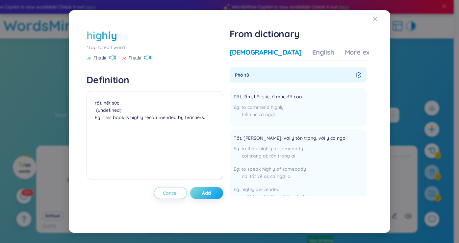
click at [211, 191] on span "Add" at bounding box center [206, 193] width 9 height 7
type textarea "rất, hết sức (undefined) Eg: This book is highly recommended by teachers."
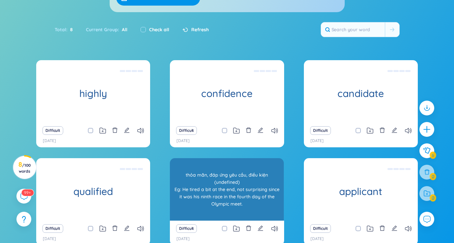
scroll to position [143, 0]
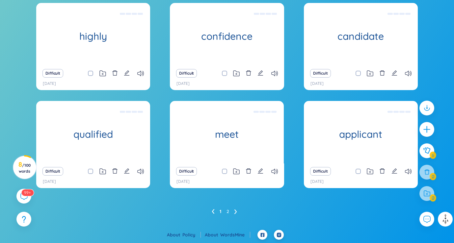
click at [235, 212] on icon at bounding box center [235, 211] width 3 height 5
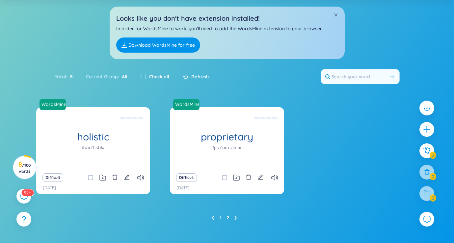
scroll to position [38, 0]
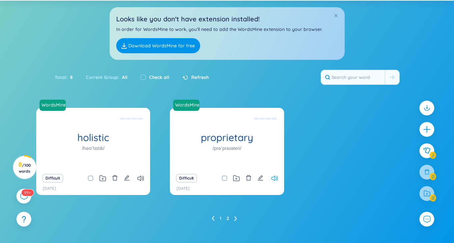
click at [275, 180] on icon at bounding box center [274, 179] width 7 height 6
click at [212, 219] on icon at bounding box center [213, 218] width 2 height 5
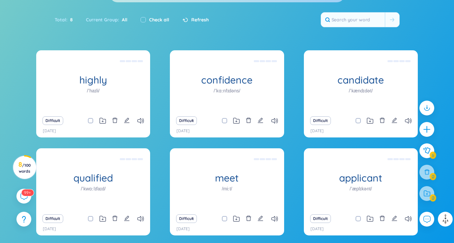
scroll to position [70, 0]
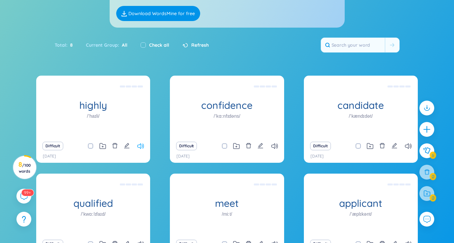
click at [141, 146] on icon at bounding box center [140, 146] width 7 height 6
drag, startPoint x: 351, startPoint y: 0, endPoint x: 261, endPoint y: 47, distance: 102.0
click at [260, 47] on div "Total : 8 Current Group : All Check all Refresh" at bounding box center [227, 48] width 411 height 28
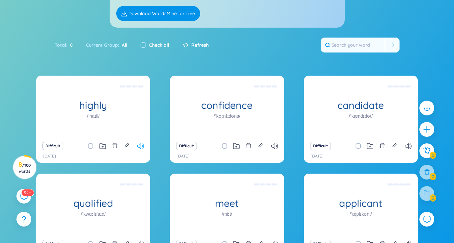
click at [138, 148] on icon at bounding box center [140, 146] width 7 height 6
click at [273, 148] on icon at bounding box center [274, 146] width 7 height 6
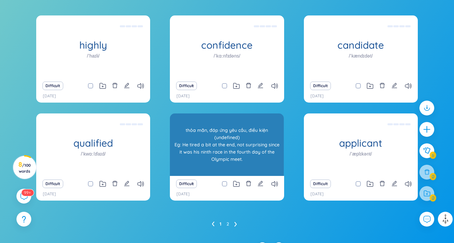
scroll to position [136, 0]
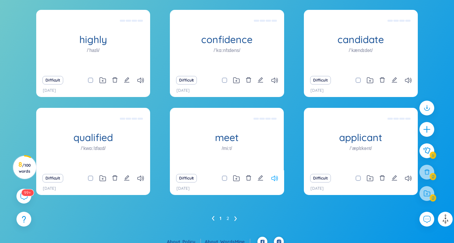
click at [276, 180] on icon at bounding box center [274, 179] width 7 height 6
click at [138, 81] on icon at bounding box center [140, 81] width 7 height 6
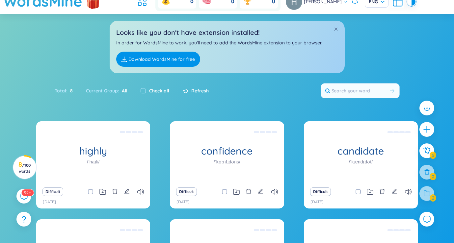
scroll to position [37, 0]
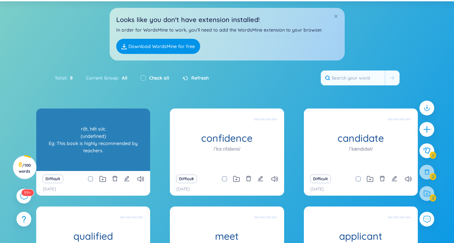
click at [106, 139] on div "rất, hết sức (undefined) Eg: This book is highly recommended by teachers." at bounding box center [92, 139] width 107 height 59
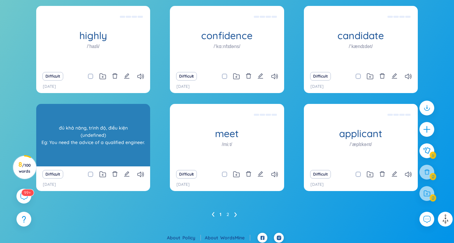
scroll to position [143, 0]
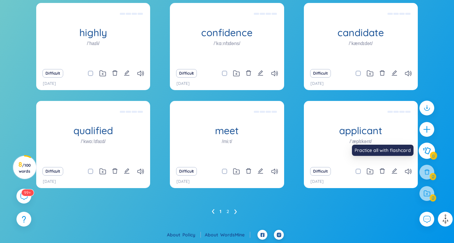
click at [431, 151] on button at bounding box center [427, 151] width 16 height 16
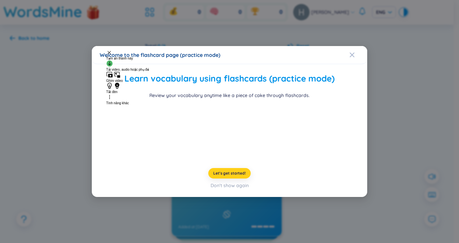
click at [232, 179] on button "Let's get started!" at bounding box center [229, 173] width 42 height 11
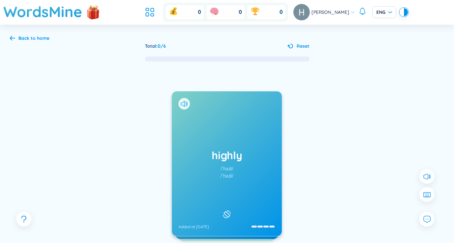
scroll to position [33, 0]
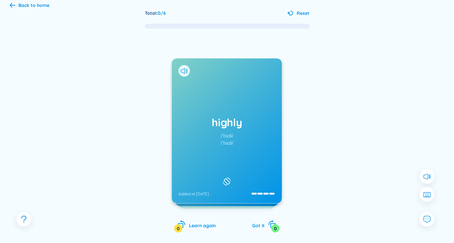
click at [238, 145] on div "highly /ˈhaɪli/ /ˈhaɪli/ Added at [DATE]" at bounding box center [227, 131] width 110 height 145
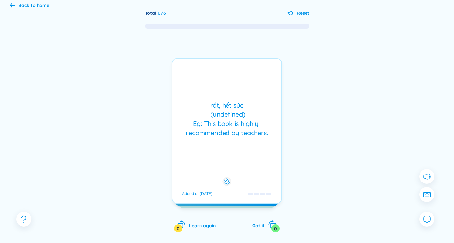
click at [238, 145] on div "rất, hết sức (undefined) Eg: This book is highly recommended by teachers. Added…" at bounding box center [226, 130] width 111 height 145
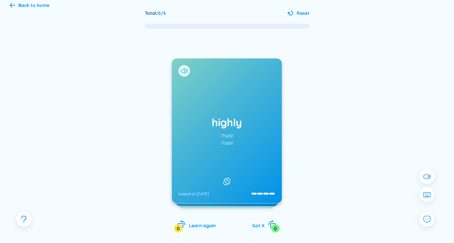
click at [182, 73] on icon at bounding box center [184, 71] width 7 height 6
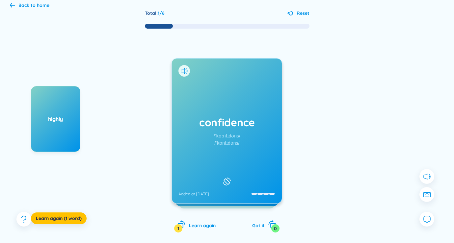
click at [213, 98] on div "confidence /ˈkɑːnfɪdəns/ /ˈkɒnfɪdəns/ Added at [DATE]" at bounding box center [227, 131] width 110 height 145
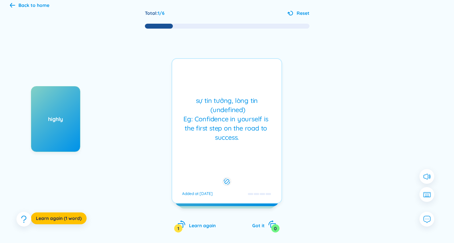
click at [213, 98] on div "sự tin tưởng, lòng tin (undefined) Eg: Confidence in yourself is the first step…" at bounding box center [226, 119] width 103 height 46
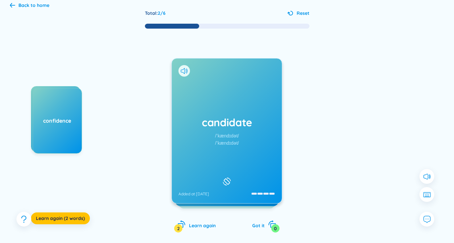
click at [206, 87] on div "candidate /ˈkændɪdət/ /ˈkændɪdət/ Added at [DATE]" at bounding box center [227, 131] width 110 height 145
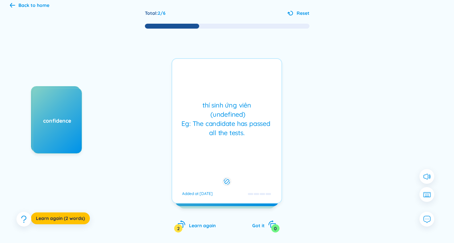
click at [199, 83] on div "thí sinh ứng viên (undefined) Eg: The candidate has passed all the tests. Added…" at bounding box center [226, 130] width 111 height 145
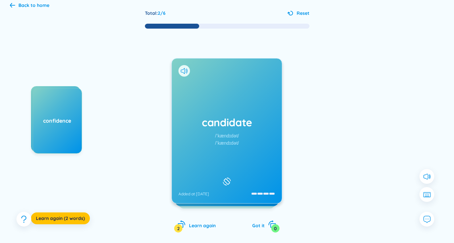
click at [180, 67] on div at bounding box center [184, 71] width 12 height 12
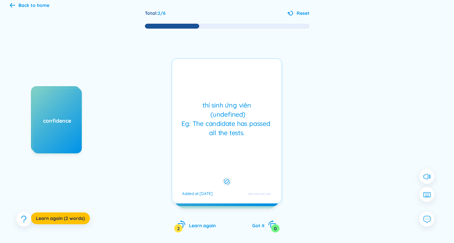
click at [196, 80] on div "thí sinh ứng viên (undefined) Eg: The candidate has passed all the tests. Added…" at bounding box center [226, 130] width 111 height 145
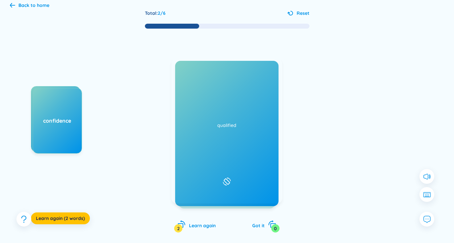
click at [183, 69] on icon at bounding box center [184, 71] width 7 height 6
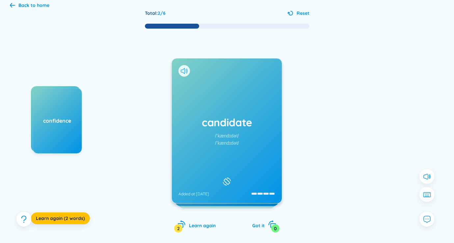
click at [184, 71] on icon at bounding box center [184, 71] width 7 height 6
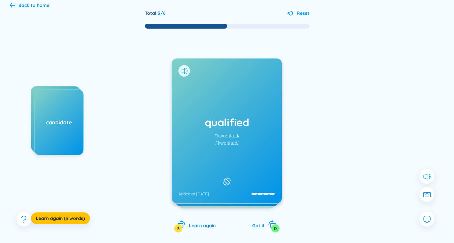
click at [182, 72] on icon at bounding box center [184, 71] width 7 height 6
click at [220, 101] on div "qualified /ˈkwɑːlɪfaɪd/ /ˈkwɒlɪfaɪd/ Added at [DATE]" at bounding box center [227, 131] width 110 height 145
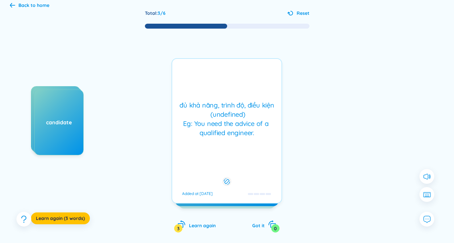
click at [220, 101] on div "đủ khả năng, trình độ, điều kiện (undefined) Eg: You need the advice of a quali…" at bounding box center [226, 119] width 103 height 37
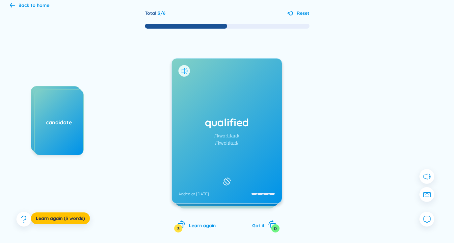
click at [181, 70] on icon at bounding box center [183, 71] width 4 height 6
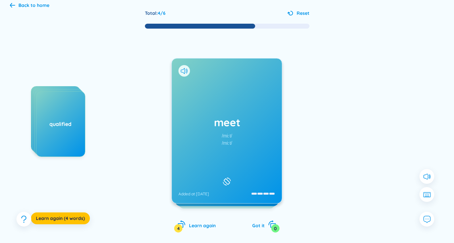
click at [184, 67] on div at bounding box center [184, 71] width 12 height 12
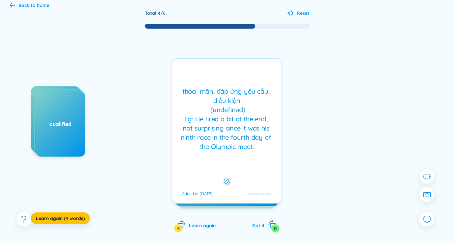
click at [193, 87] on div "thỏa mãn, đáp ứng yêu cầu, điều kiện (undefined) Eg: He tired a bit at the end,…" at bounding box center [226, 130] width 111 height 145
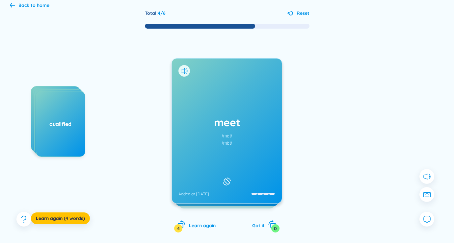
click at [183, 69] on icon at bounding box center [183, 71] width 4 height 6
click at [184, 73] on icon at bounding box center [183, 71] width 4 height 6
click at [185, 71] on icon at bounding box center [184, 71] width 7 height 6
click at [213, 90] on div "meet /miːt/ /miːt/ Added at [DATE]" at bounding box center [227, 131] width 110 height 145
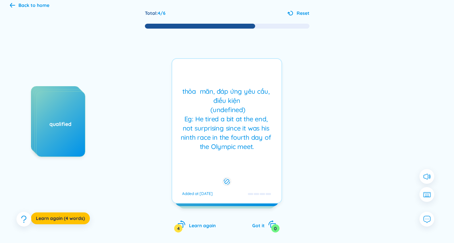
click at [213, 90] on div "thỏa mãn, đáp ứng yêu cầu, điều kiện (undefined) Eg: He tired a bit at the end,…" at bounding box center [226, 119] width 103 height 65
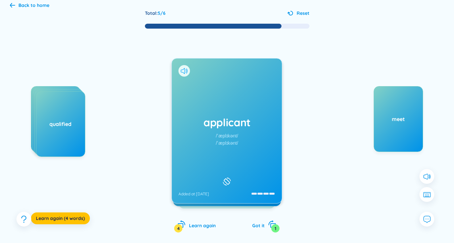
click at [184, 69] on icon at bounding box center [183, 71] width 4 height 6
click at [198, 102] on div "applicant /ˈæplɪkənt/ /ˈæplɪkənt/ Added at [DATE]" at bounding box center [227, 131] width 110 height 145
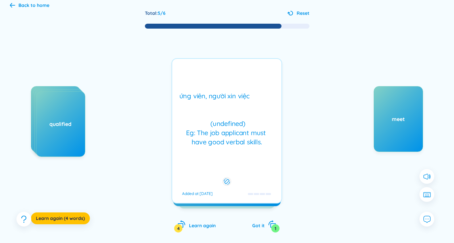
click at [198, 102] on div "ứng viên, người xin việc (undefined) Eg: The job applicant must have good verba…" at bounding box center [226, 118] width 103 height 55
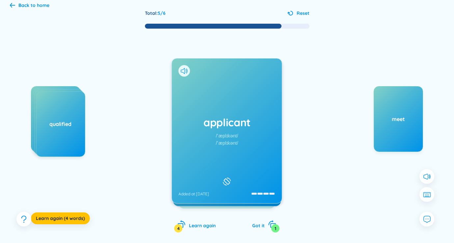
click at [198, 102] on div "applicant /ˈæplɪkənt/ /ˈæplɪkənt/ Added at [DATE]" at bounding box center [226, 130] width 111 height 145
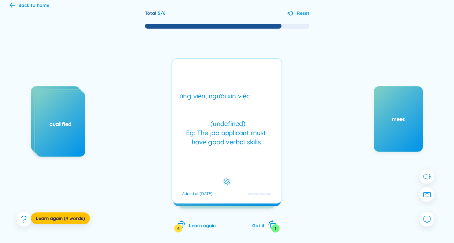
click at [198, 102] on div "ứng viên, người xin việc (undefined) Eg: The job applicant must have good verba…" at bounding box center [226, 118] width 103 height 55
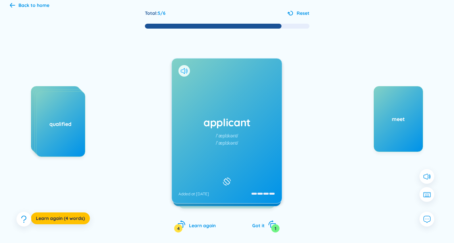
click at [184, 68] on icon at bounding box center [184, 71] width 7 height 6
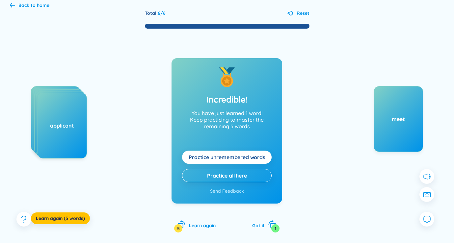
click at [44, 8] on div "Back to home" at bounding box center [33, 5] width 31 height 7
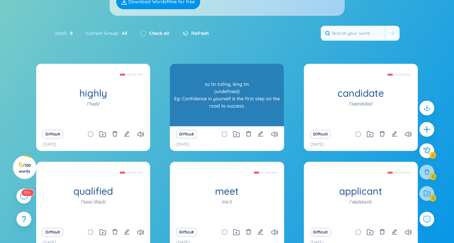
scroll to position [69, 0]
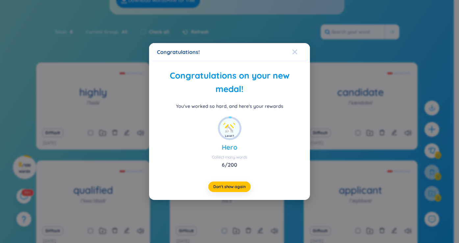
click at [296, 50] on icon "Close" at bounding box center [294, 52] width 5 height 5
